Goal: Information Seeking & Learning: Compare options

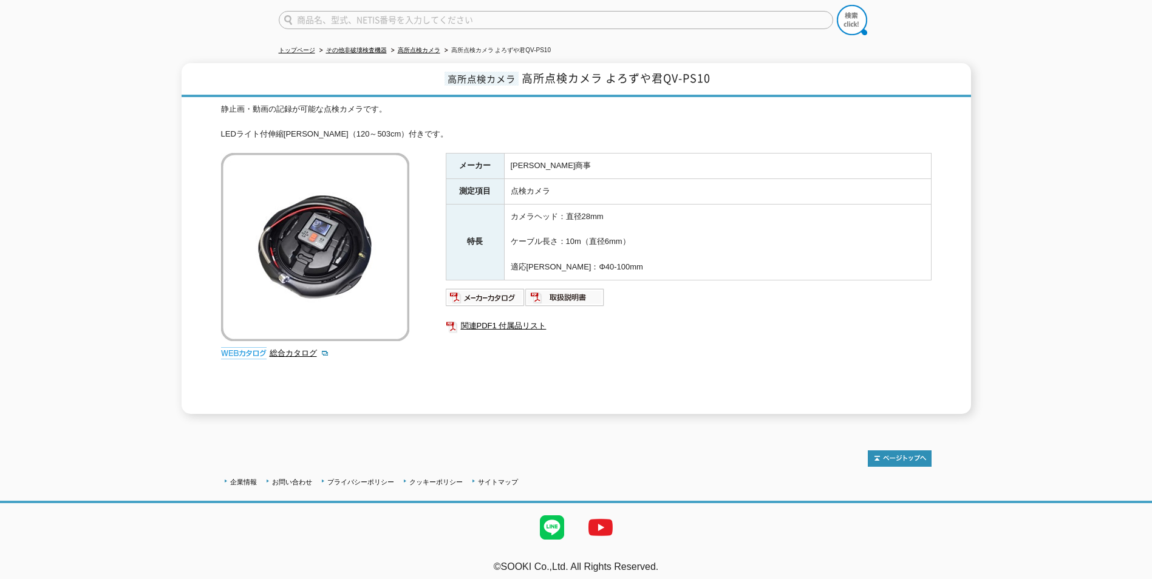
scroll to position [37, 0]
